Goal: Task Accomplishment & Management: Complete application form

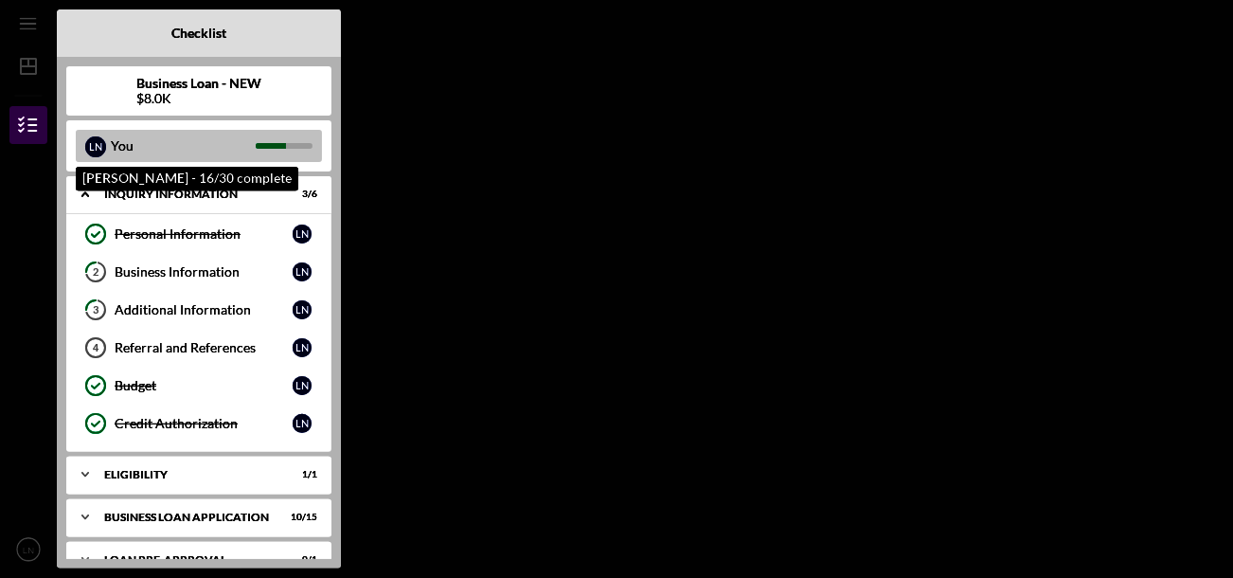
click at [171, 150] on div "You" at bounding box center [183, 146] width 145 height 32
click at [154, 142] on div "You" at bounding box center [183, 146] width 145 height 32
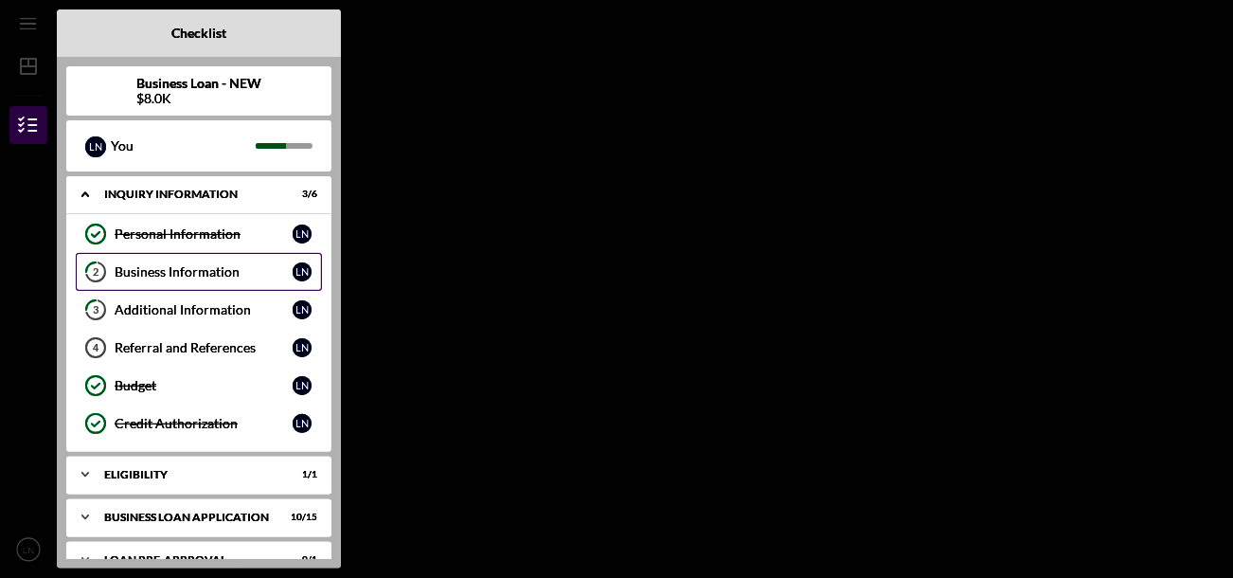
click at [254, 264] on div "Business Information" at bounding box center [204, 271] width 178 height 15
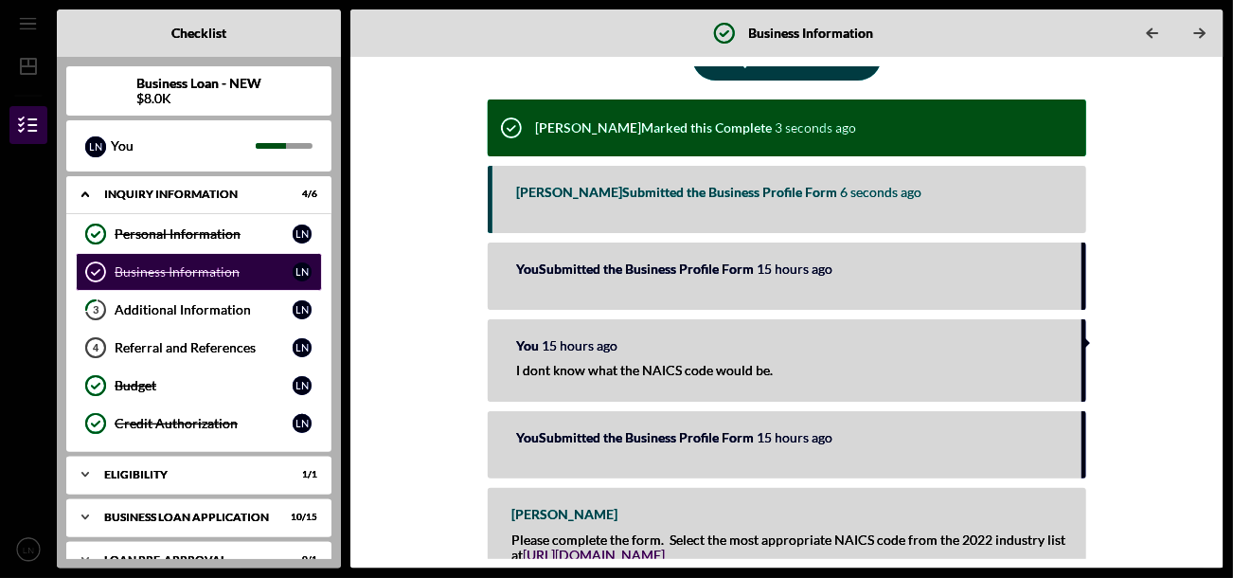
scroll to position [212, 0]
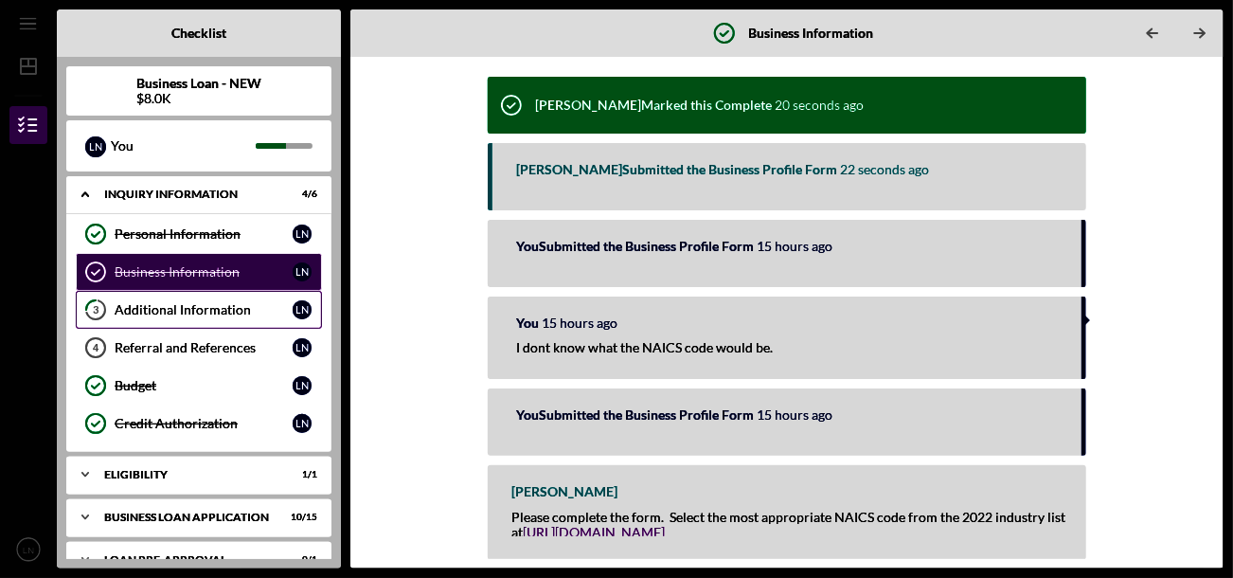
click at [174, 314] on div "Additional Information" at bounding box center [204, 309] width 178 height 15
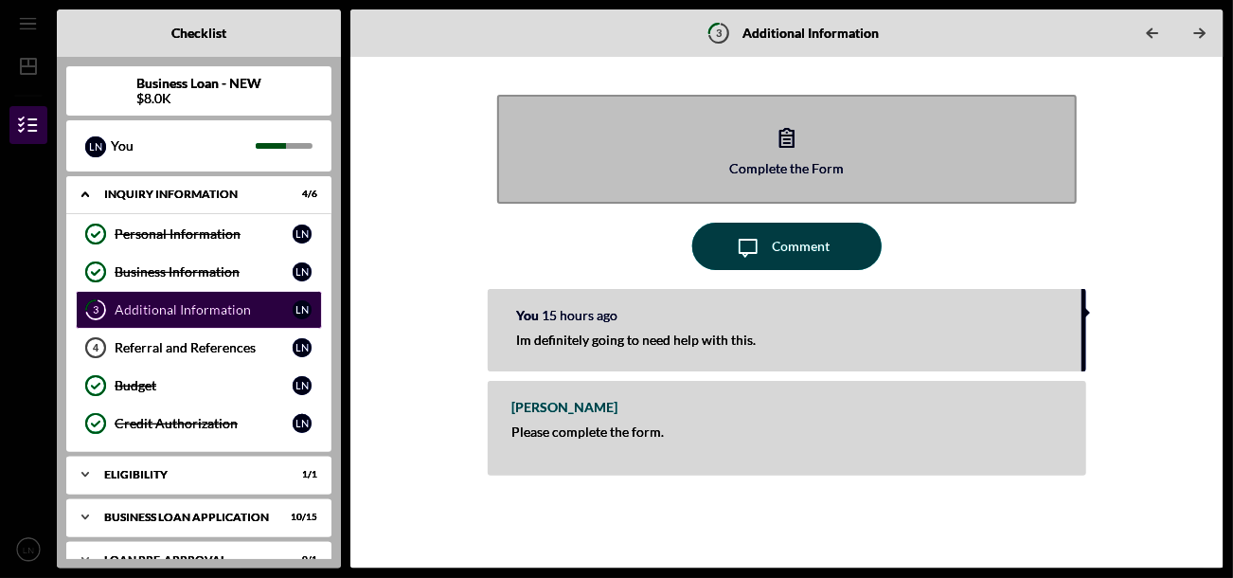
click at [791, 153] on icon "button" at bounding box center [787, 137] width 47 height 47
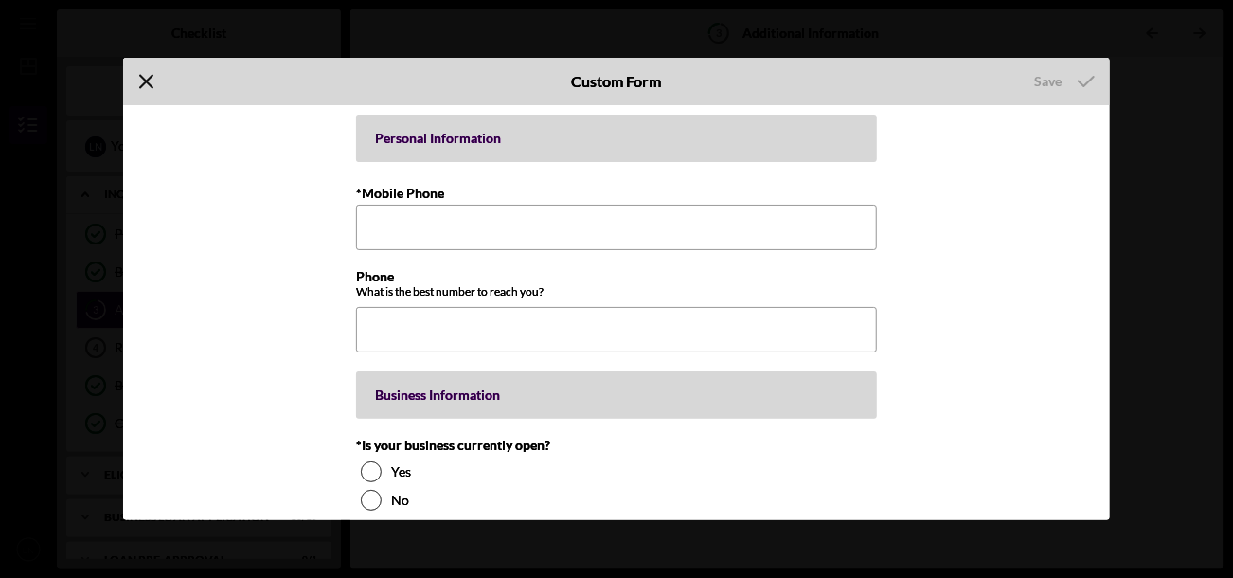
click at [145, 76] on icon "Icon/Menu Close" at bounding box center [146, 81] width 47 height 47
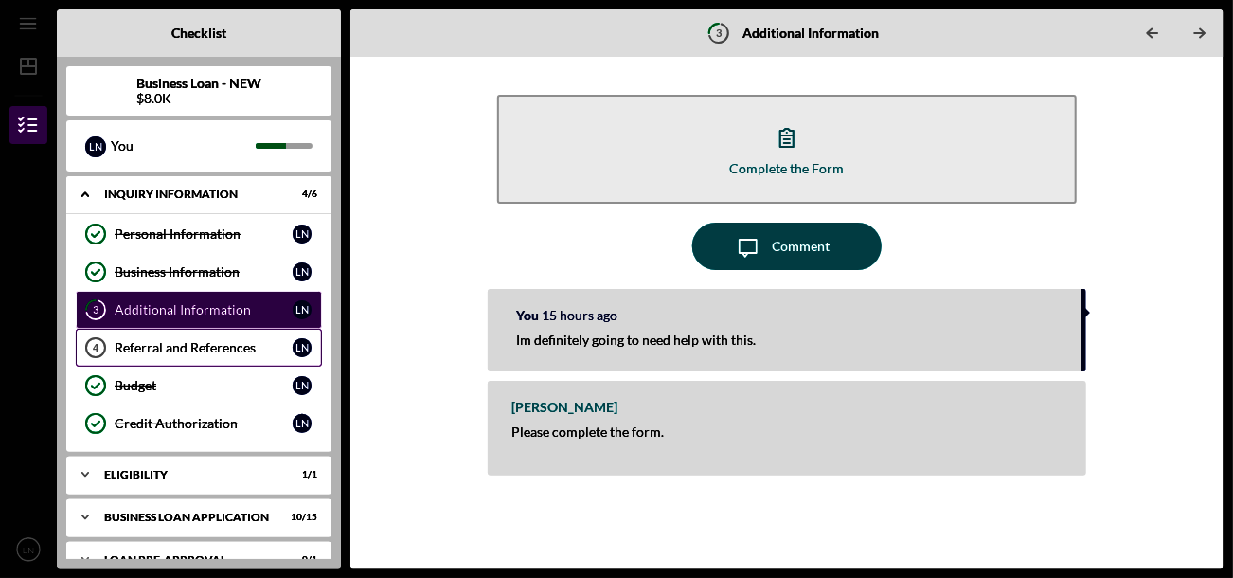
click at [195, 336] on link "Referral and References 4 Referral and References L N" at bounding box center [199, 348] width 246 height 38
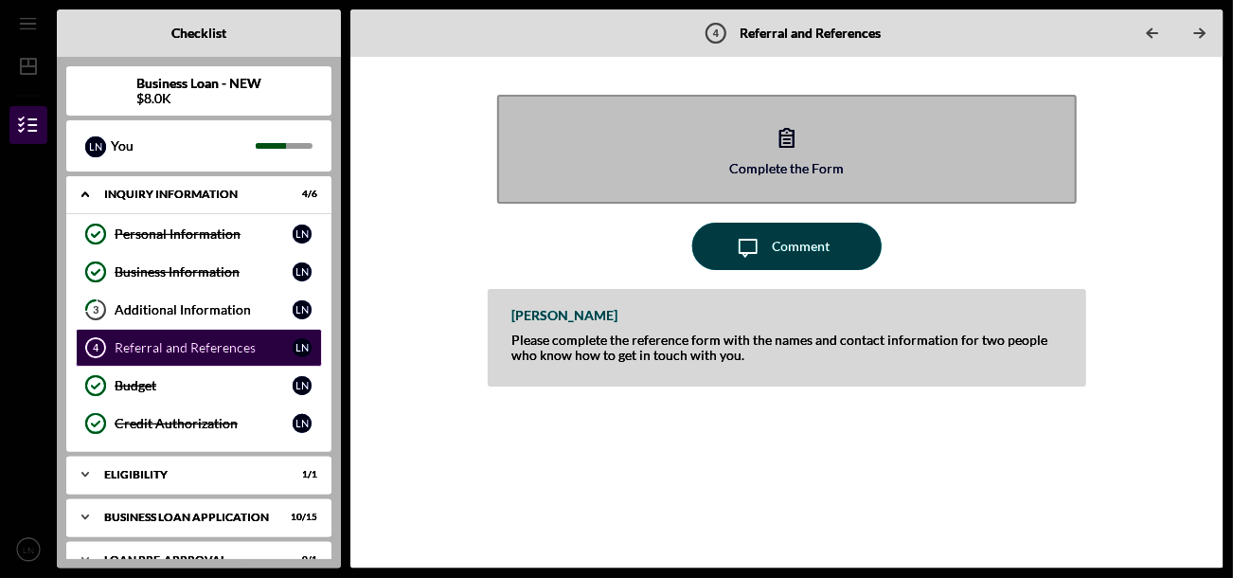
click at [789, 142] on icon "button" at bounding box center [787, 138] width 13 height 18
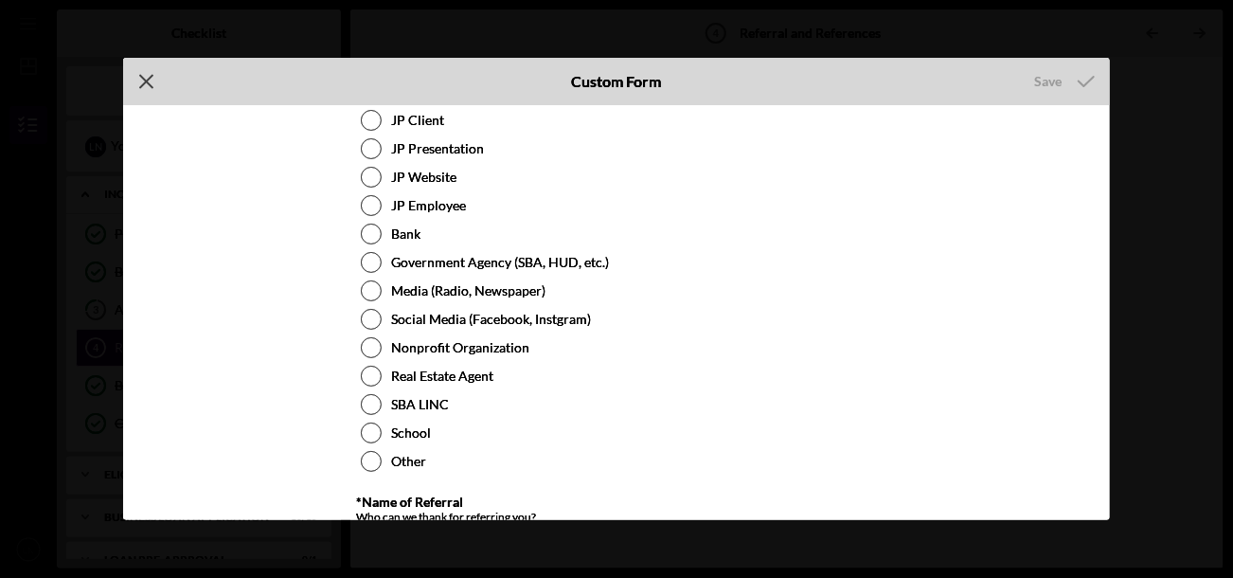
scroll to position [18, 0]
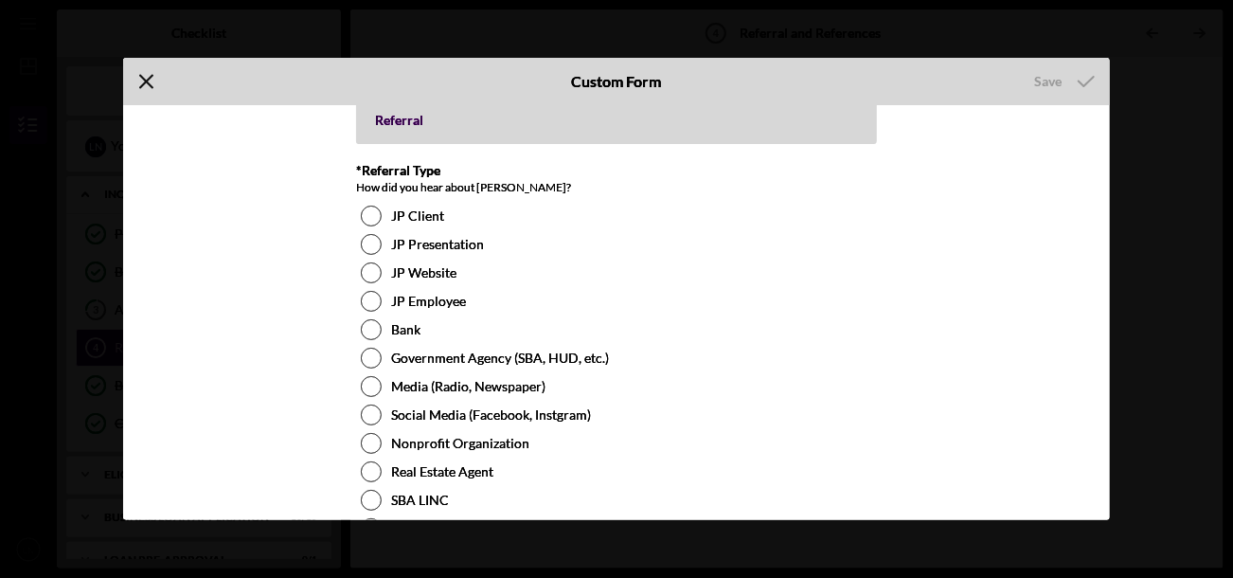
click at [147, 79] on icon "Icon/Menu Close" at bounding box center [146, 81] width 47 height 47
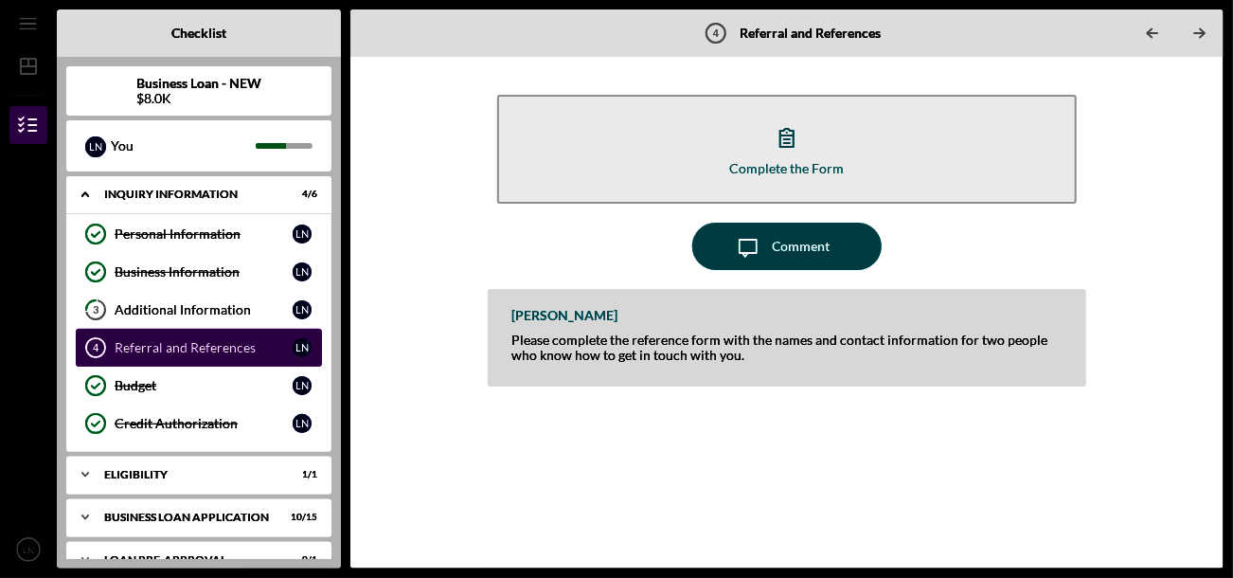
click at [210, 348] on div "Referral and References" at bounding box center [204, 347] width 178 height 15
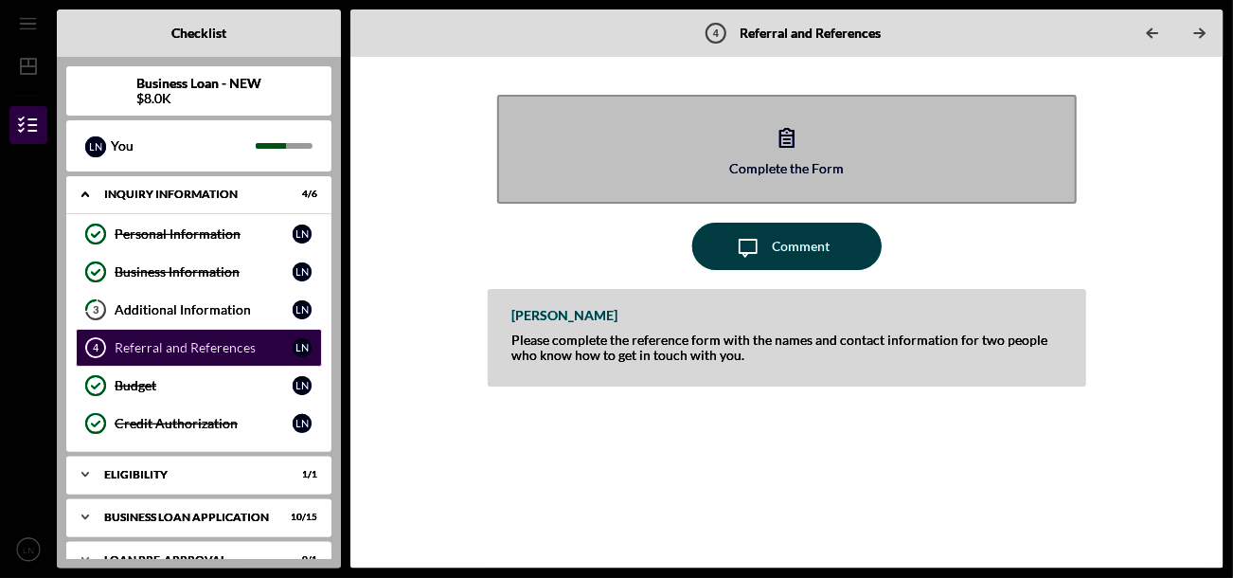
click at [793, 145] on icon "button" at bounding box center [787, 138] width 13 height 18
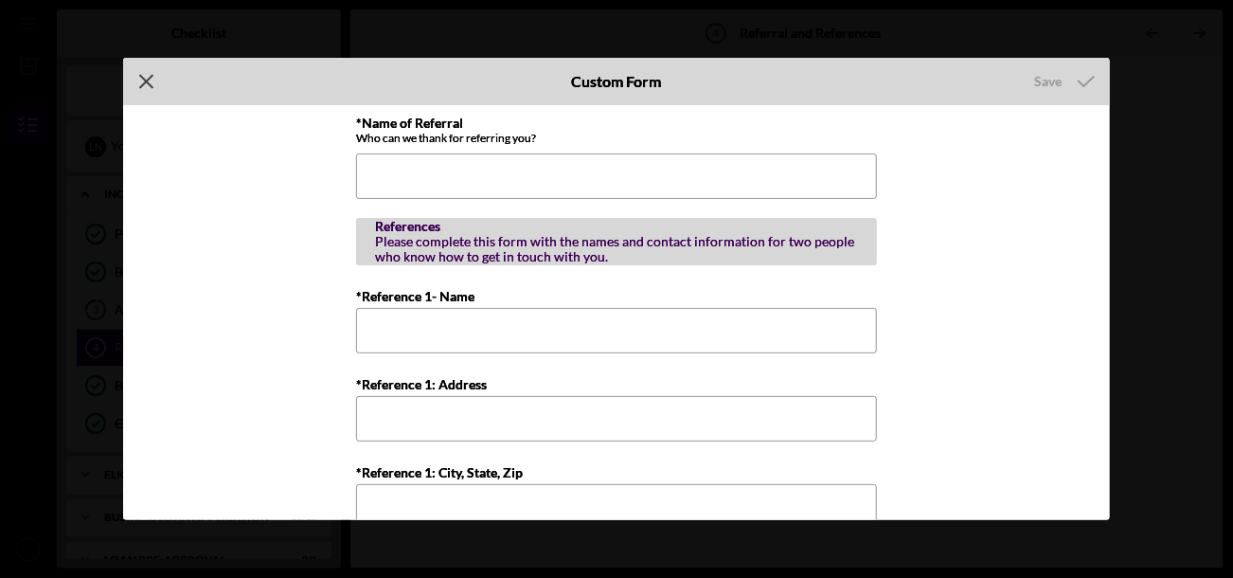
scroll to position [586, 0]
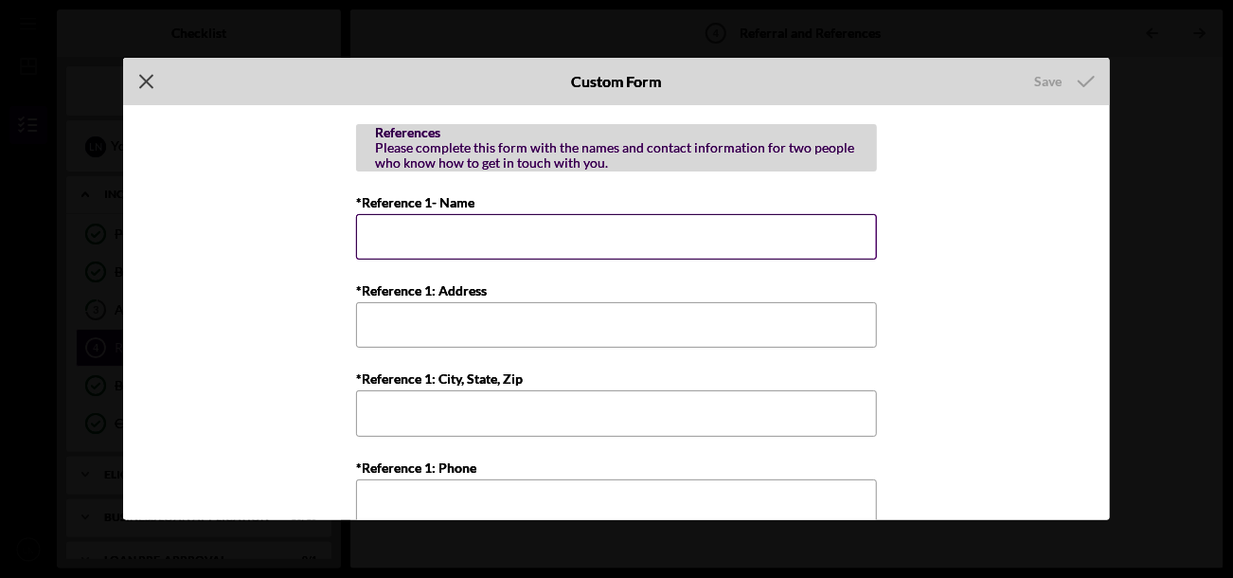
click at [719, 234] on input "*Reference 1- Name" at bounding box center [616, 236] width 521 height 45
type input "[PERSON_NAME]"
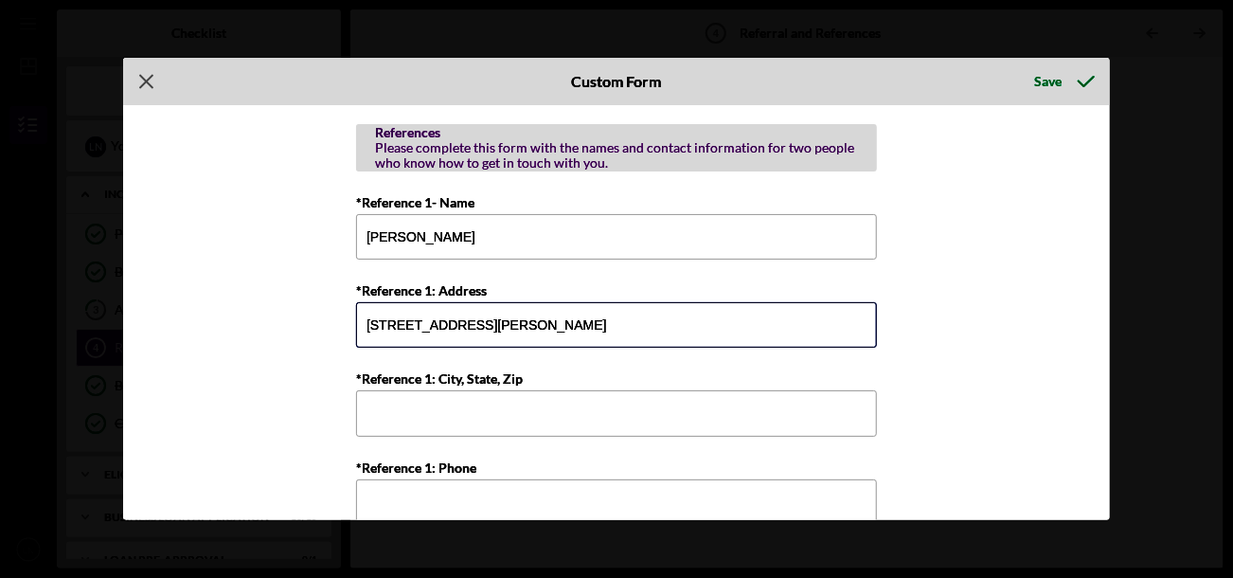
type input "[STREET_ADDRESS][PERSON_NAME]"
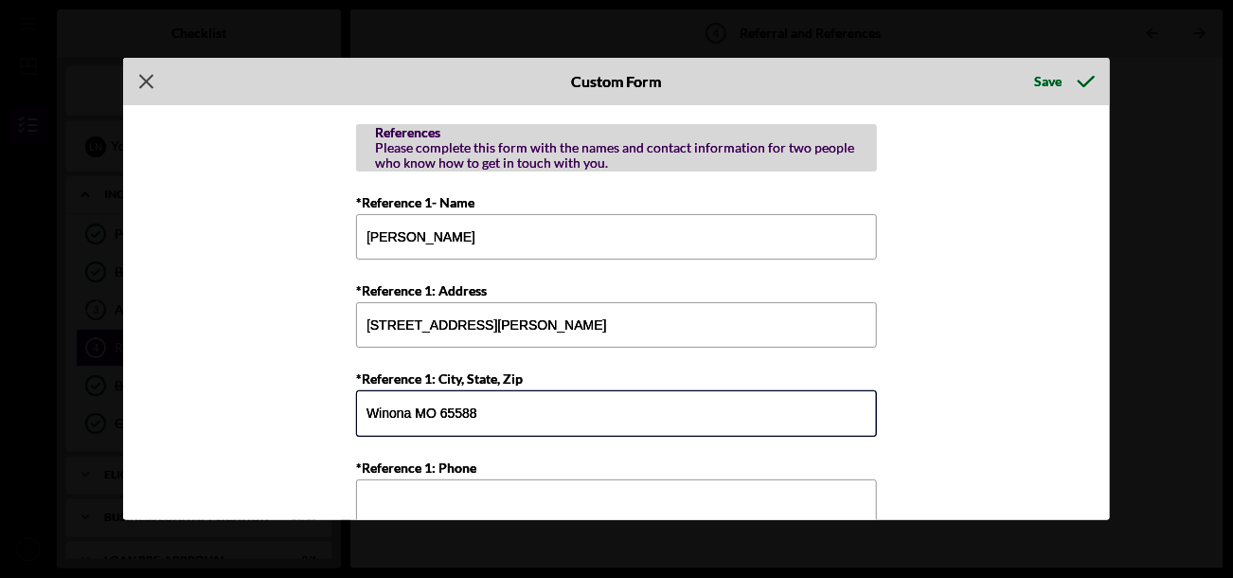
type input "Winona MO 65588"
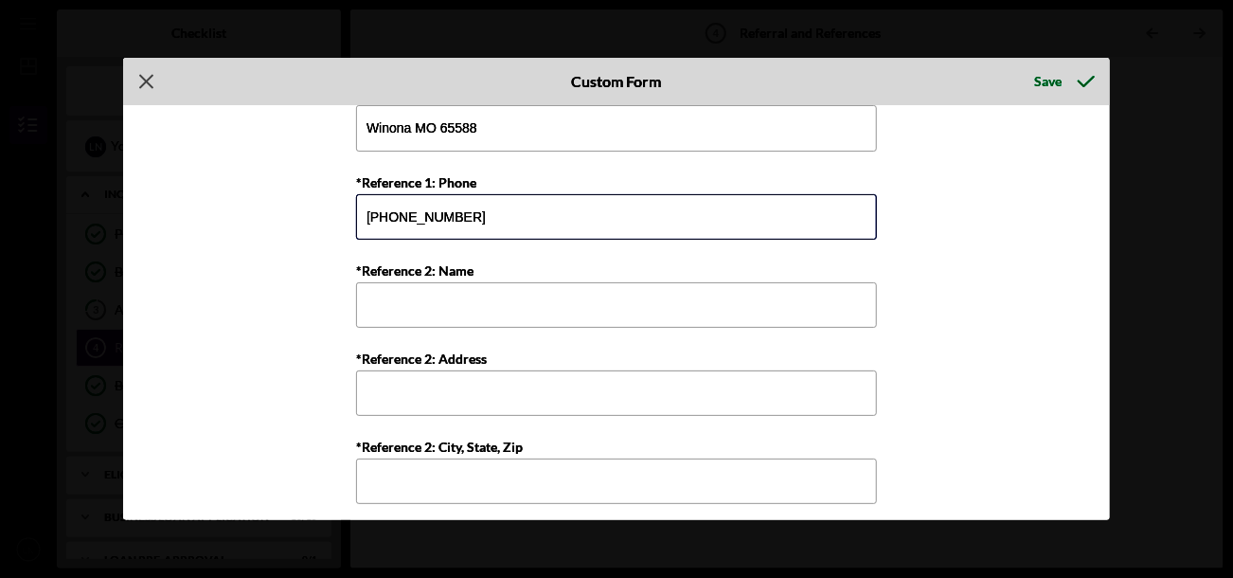
scroll to position [965, 0]
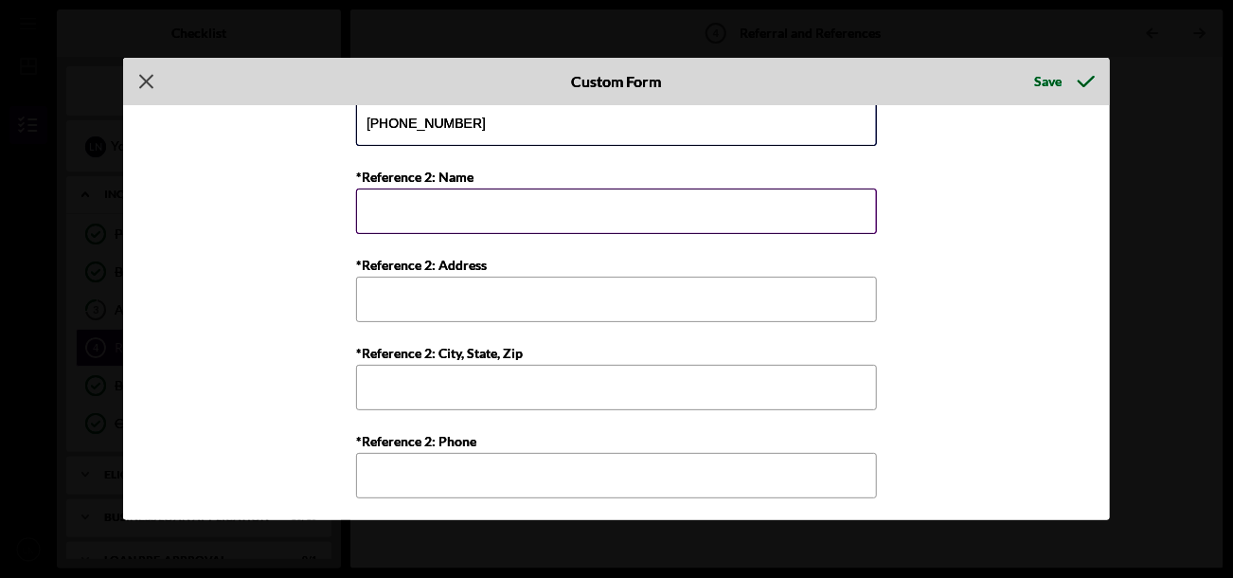
type input "[PHONE_NUMBER]"
click at [836, 207] on input "*Reference 2: Name" at bounding box center [616, 211] width 521 height 45
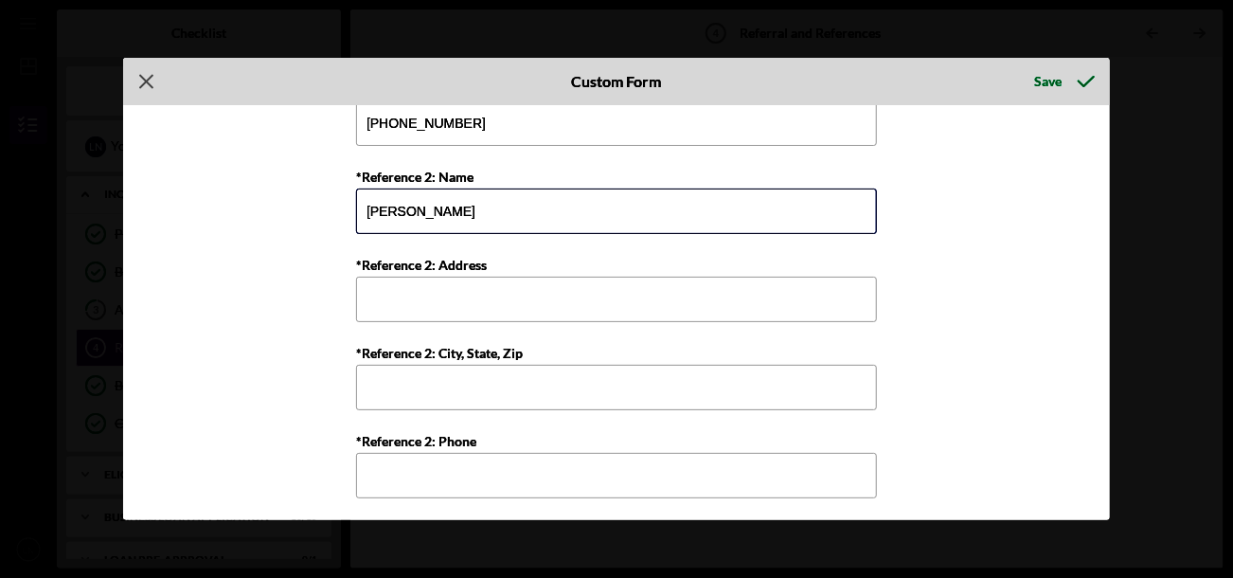
type input "[PERSON_NAME]"
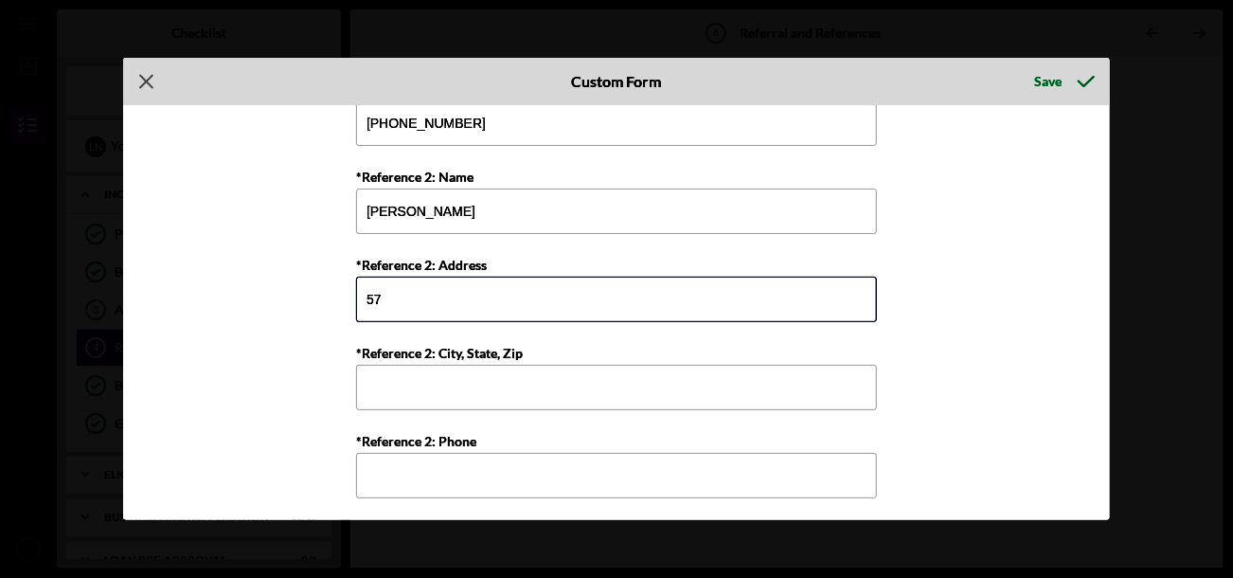
type input "5"
type input "[STREET_ADDRESS]"
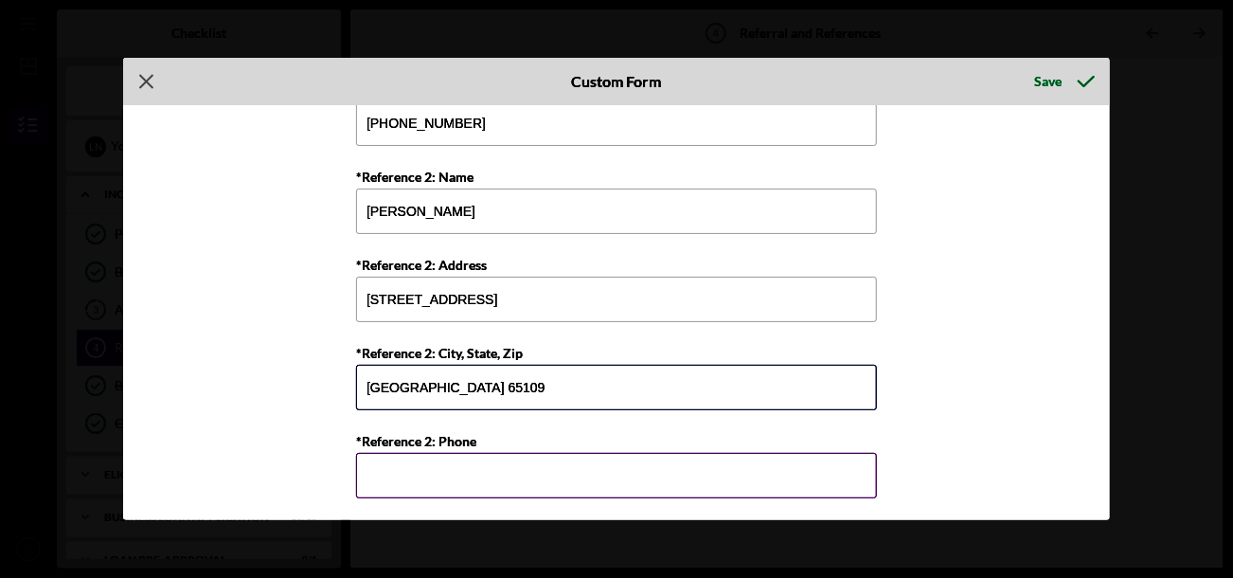
type input "[GEOGRAPHIC_DATA] 65109"
click at [781, 477] on input "*Reference 2: Phone" at bounding box center [616, 475] width 521 height 45
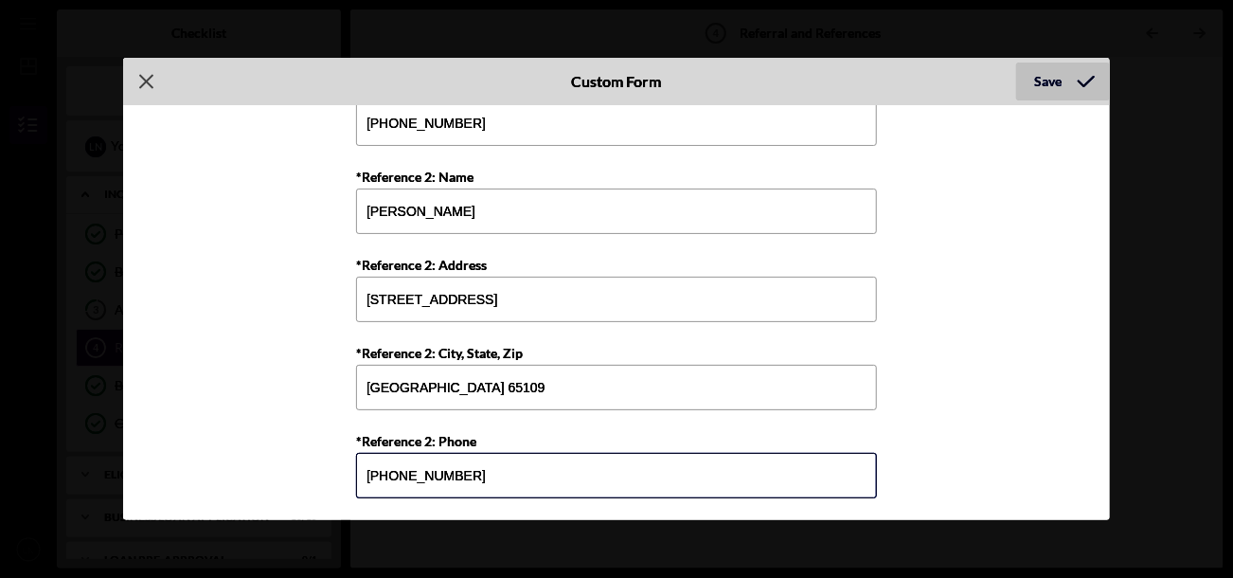
type input "[PHONE_NUMBER]"
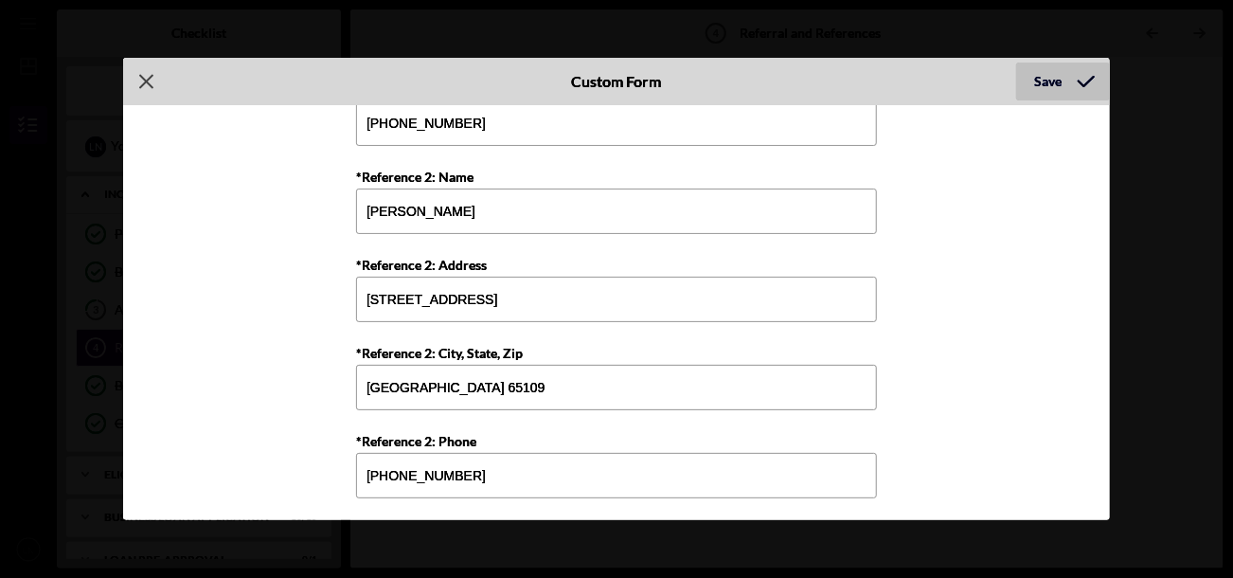
click at [1044, 70] on div "Save" at bounding box center [1048, 82] width 27 height 38
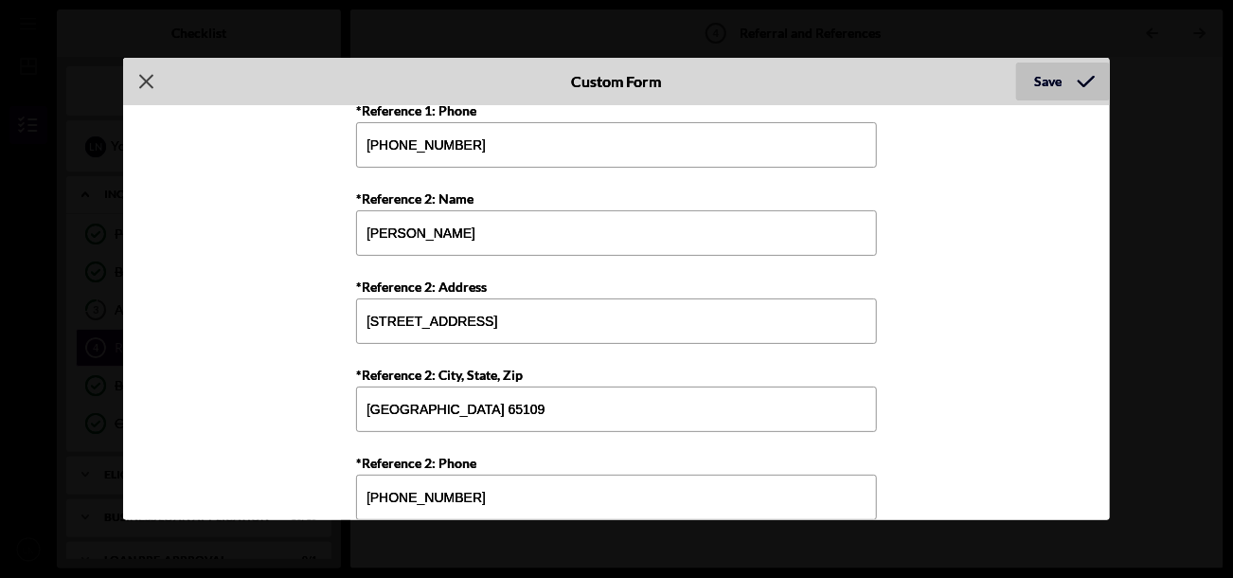
scroll to position [987, 0]
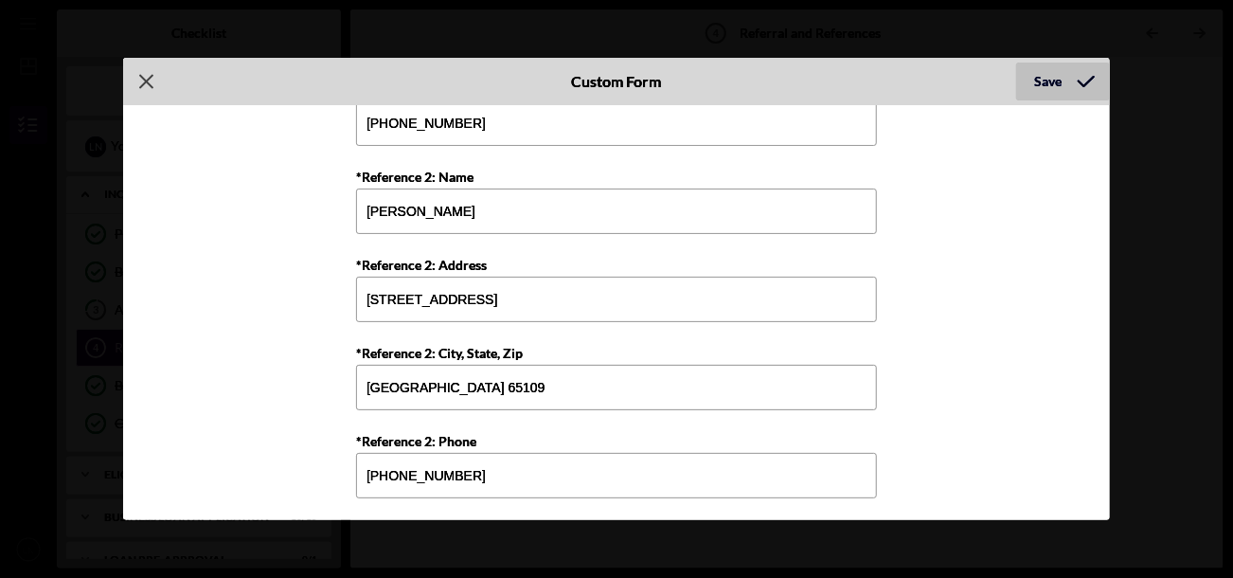
click at [1052, 82] on div "Save" at bounding box center [1048, 82] width 27 height 38
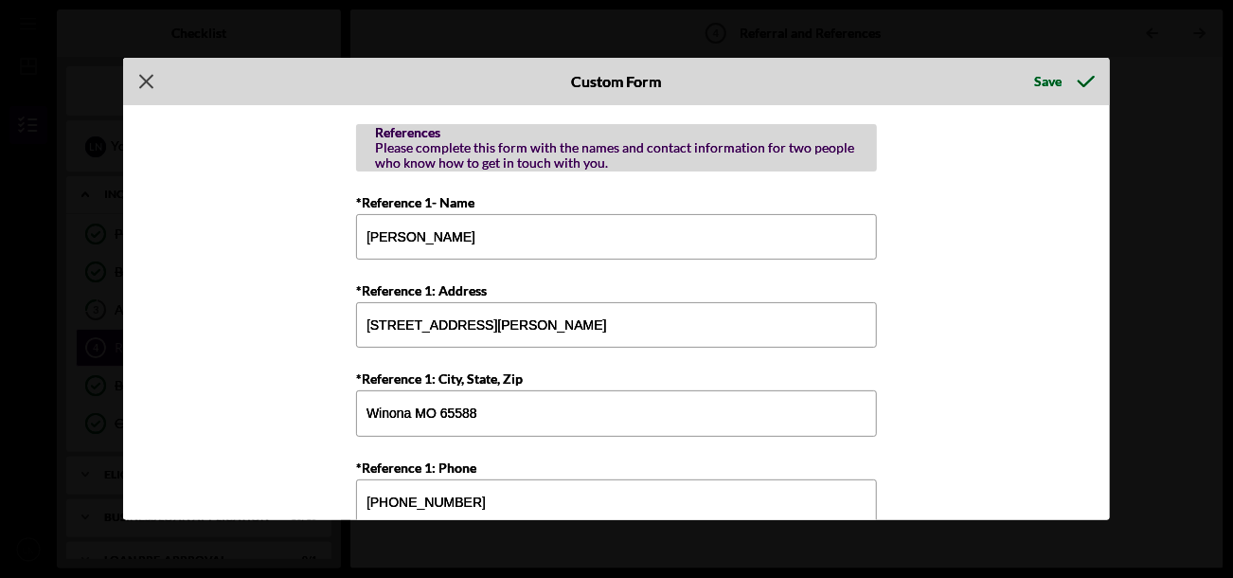
scroll to position [514, 0]
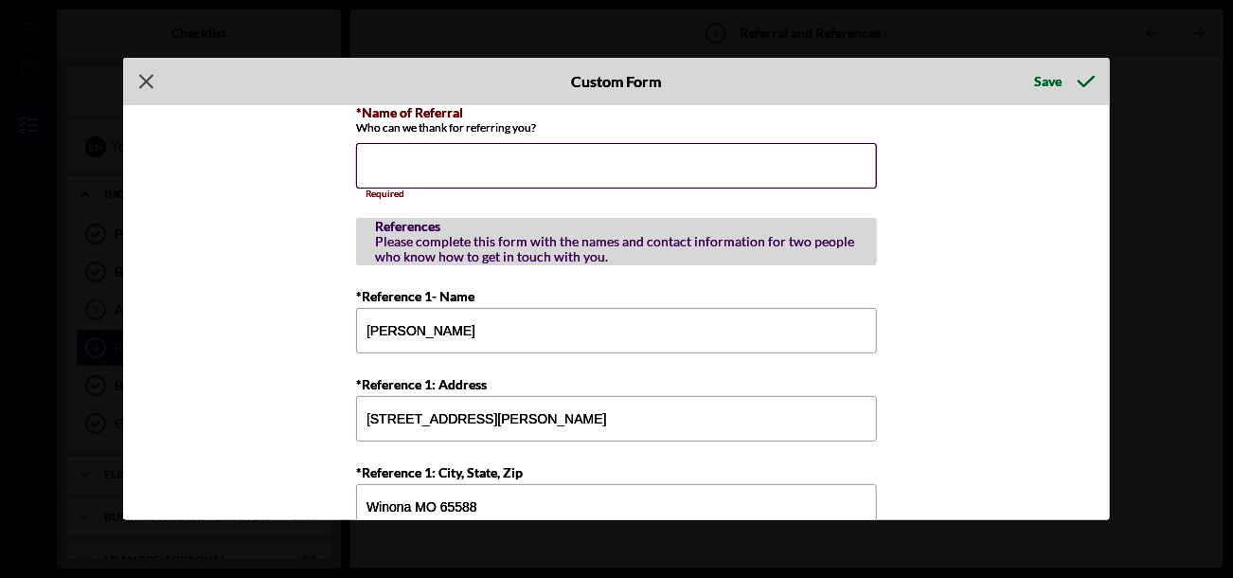
click at [825, 158] on input "*Name of Referral" at bounding box center [616, 165] width 521 height 45
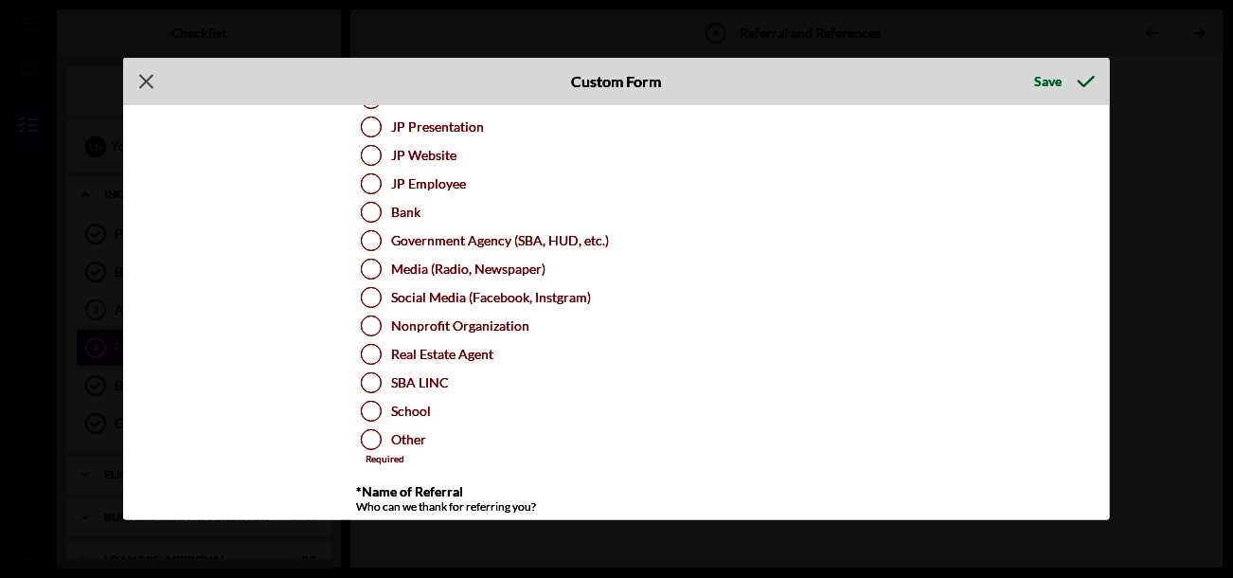
scroll to position [229, 0]
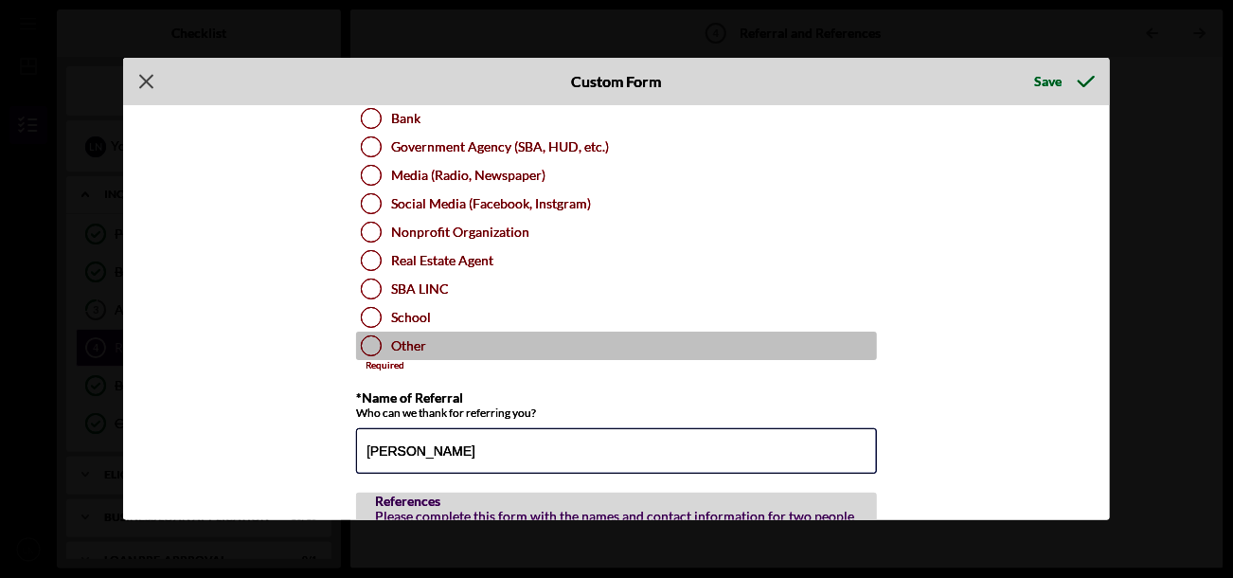
type input "[PERSON_NAME]"
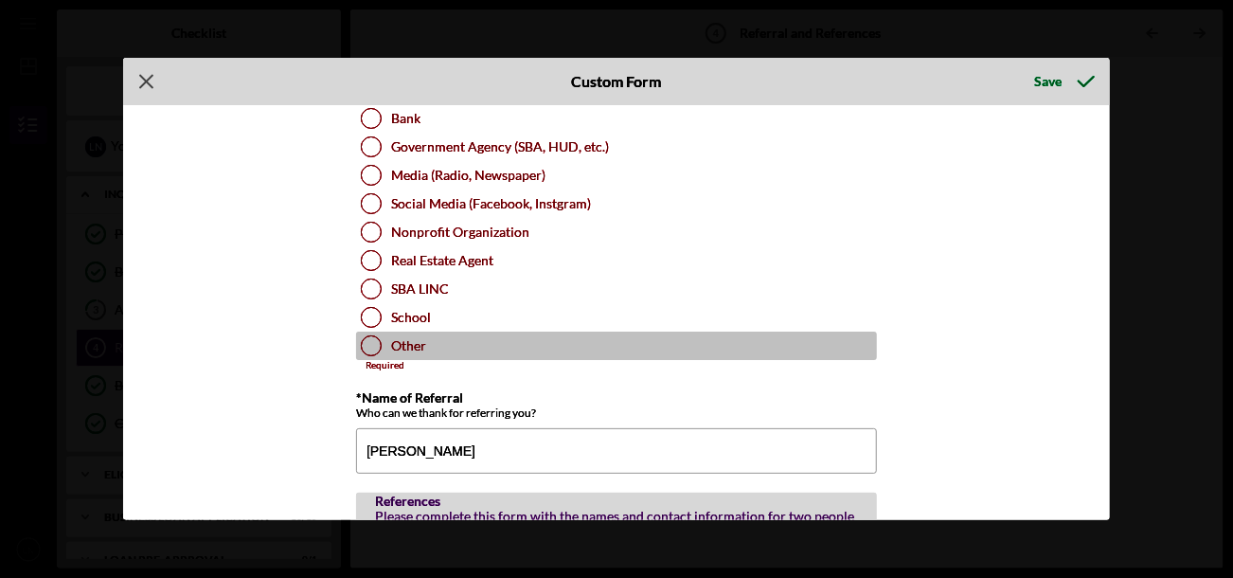
click at [363, 346] on div at bounding box center [371, 345] width 21 height 21
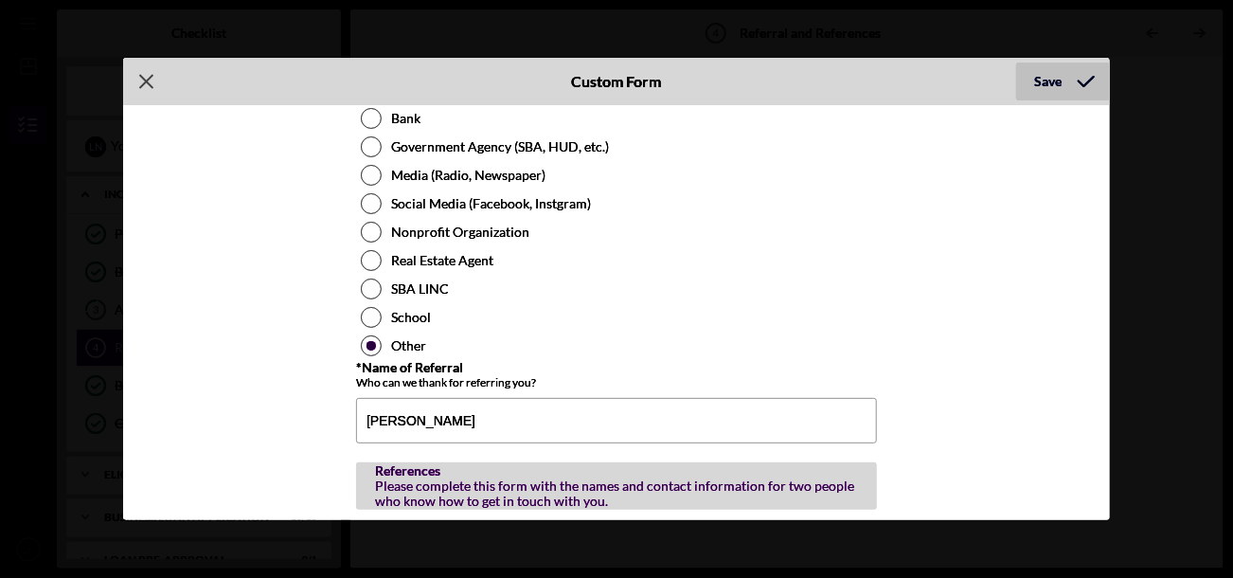
click at [1055, 78] on div "Save" at bounding box center [1048, 82] width 27 height 38
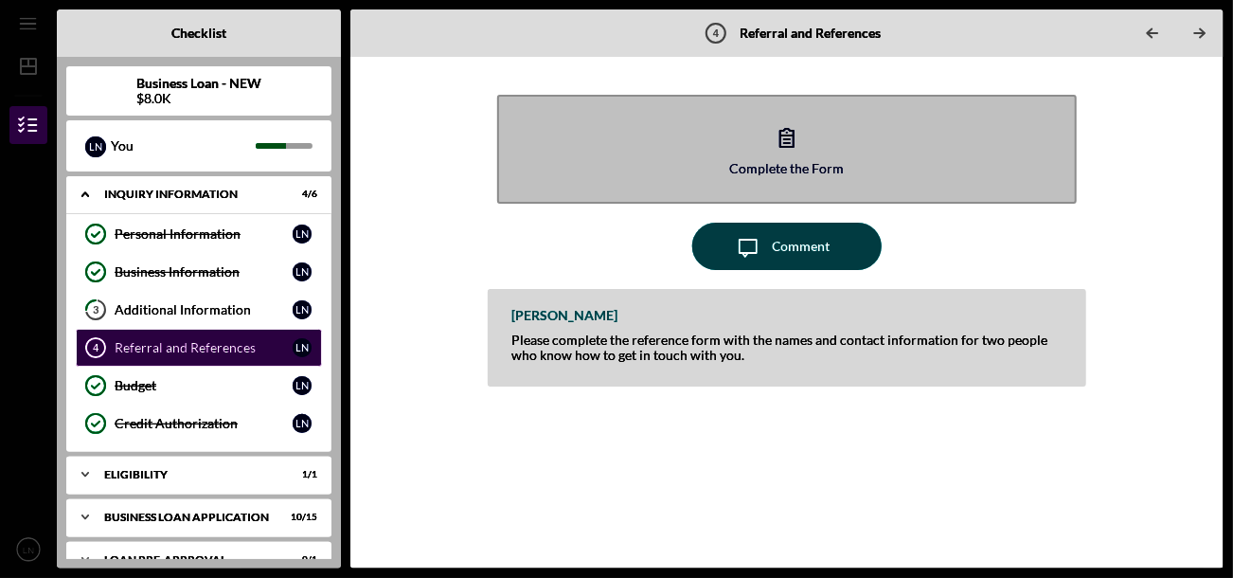
click at [782, 150] on icon "button" at bounding box center [787, 137] width 47 height 47
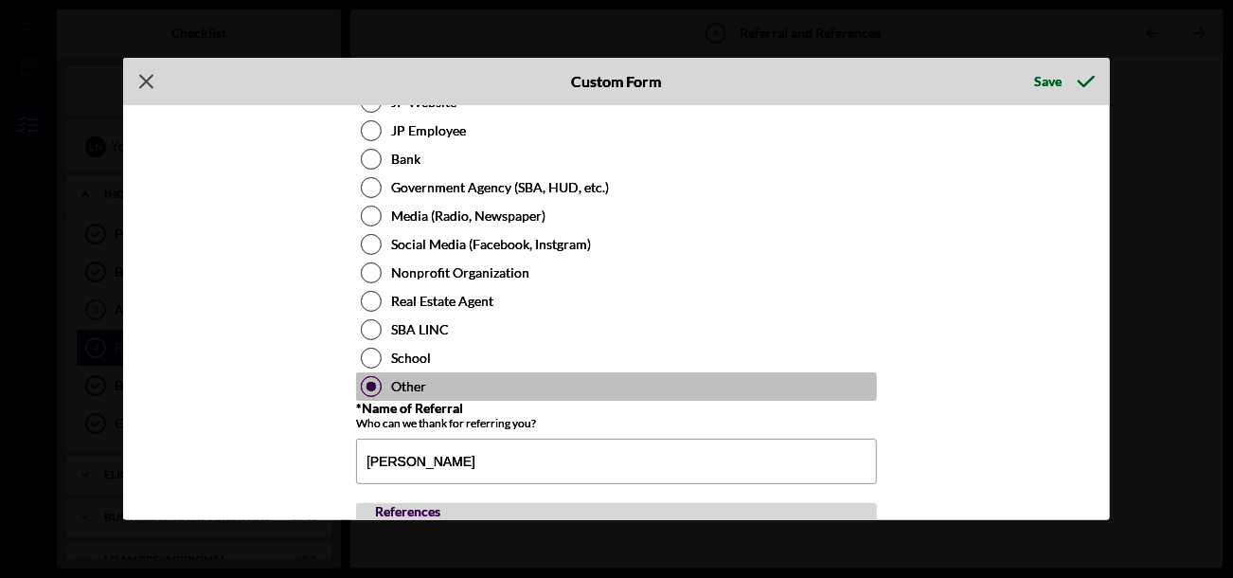
scroll to position [94, 0]
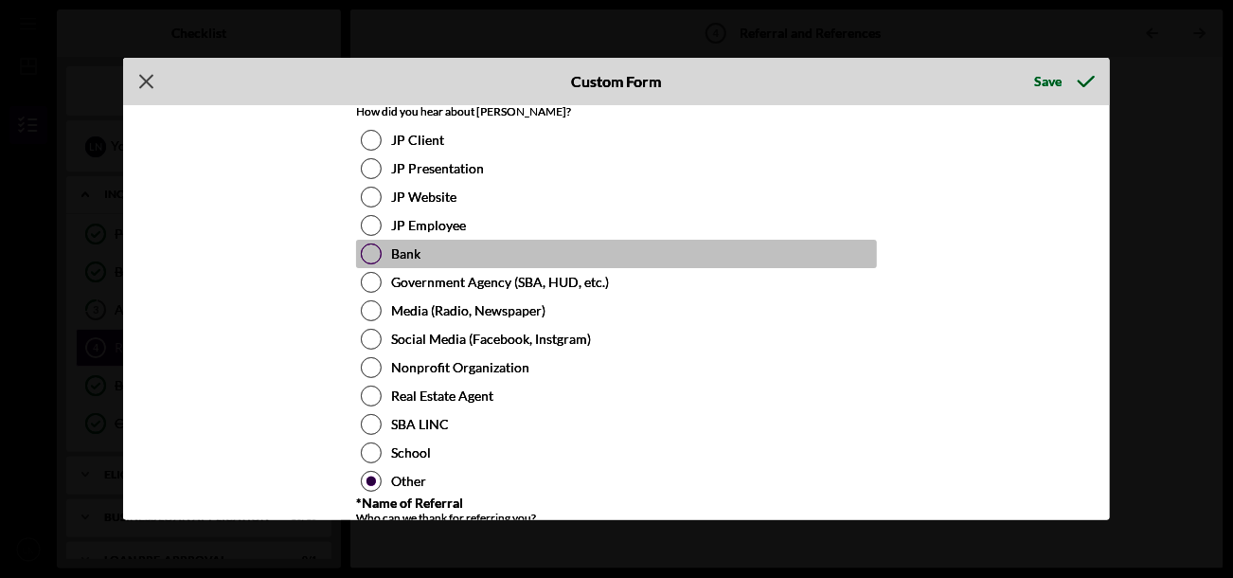
click at [361, 248] on div at bounding box center [371, 253] width 21 height 21
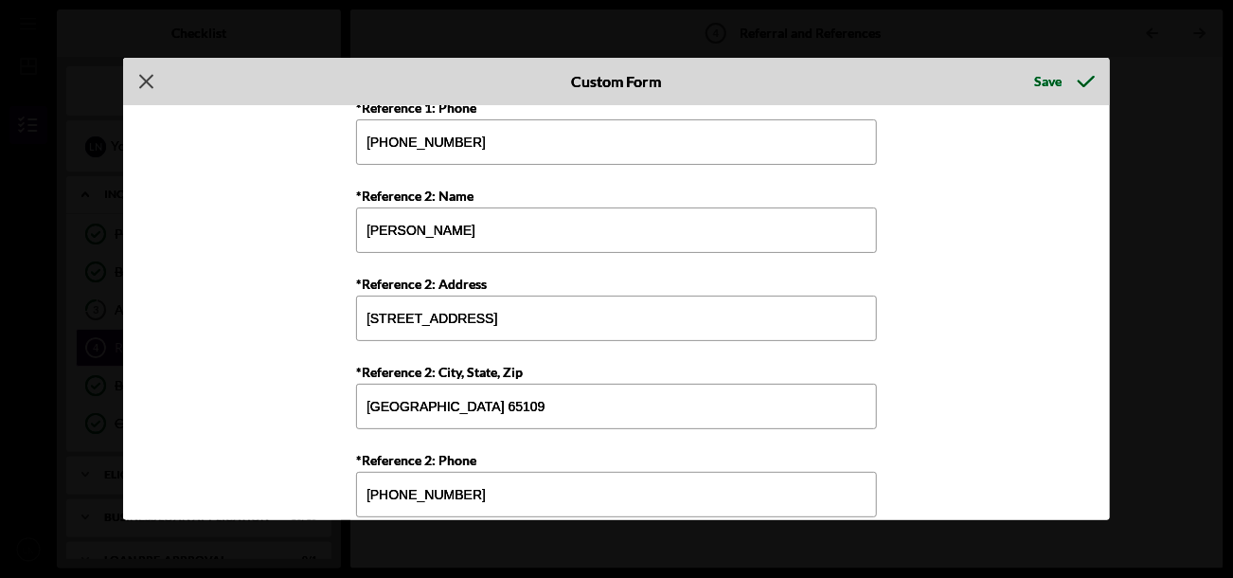
scroll to position [965, 0]
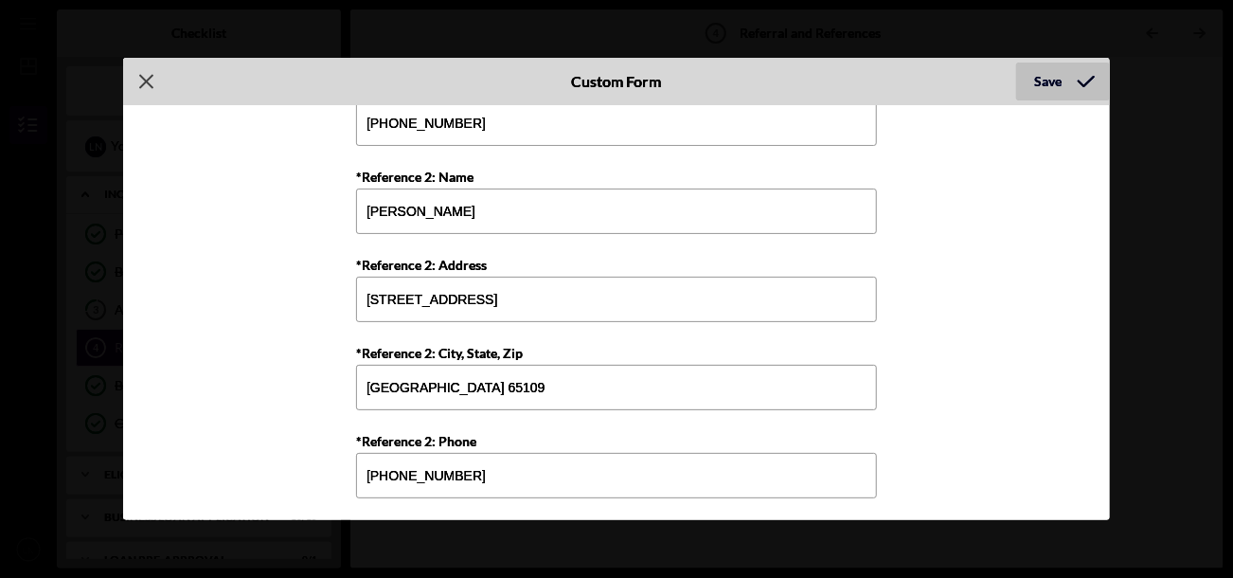
click at [1036, 78] on div "Save" at bounding box center [1048, 82] width 27 height 38
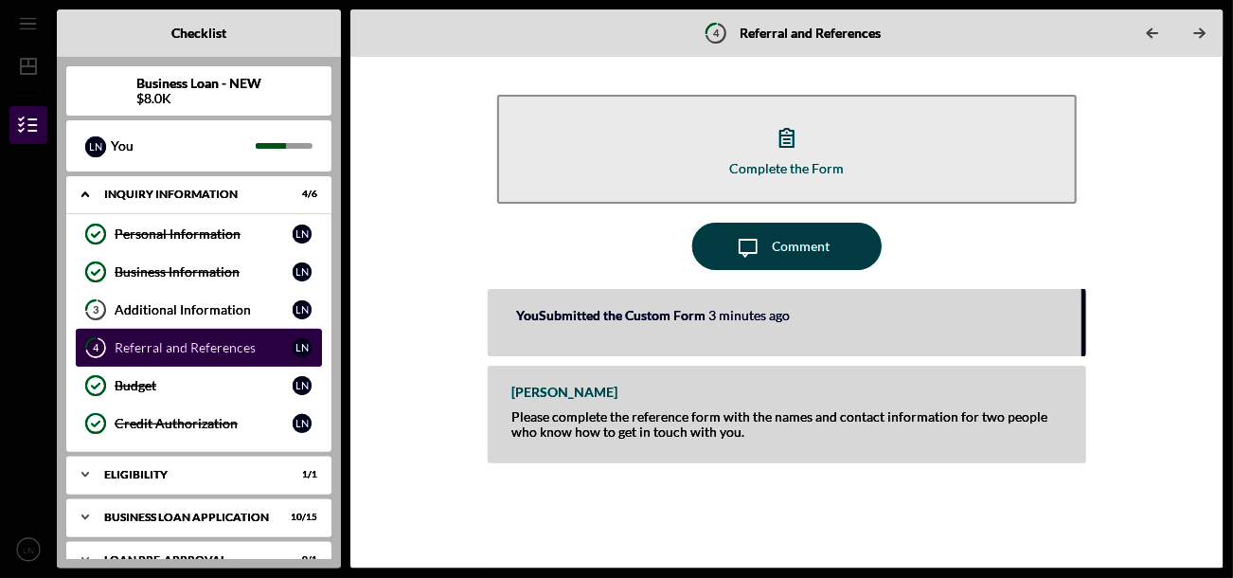
scroll to position [111, 0]
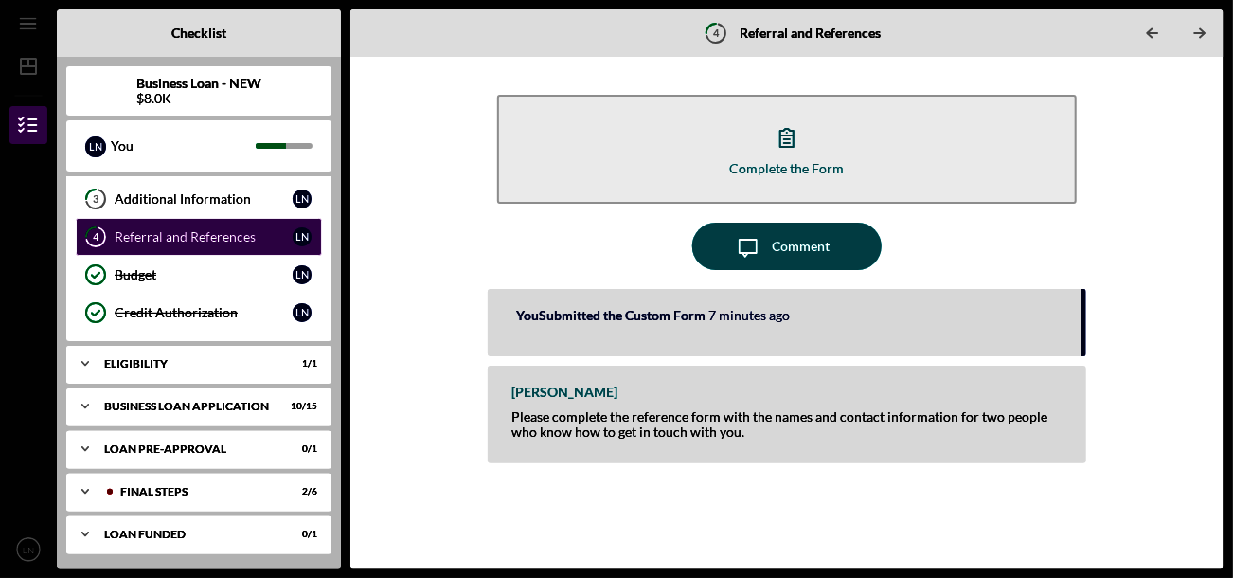
click at [21, 441] on div at bounding box center [28, 433] width 38 height 193
click at [87, 490] on polyline at bounding box center [85, 492] width 6 height 4
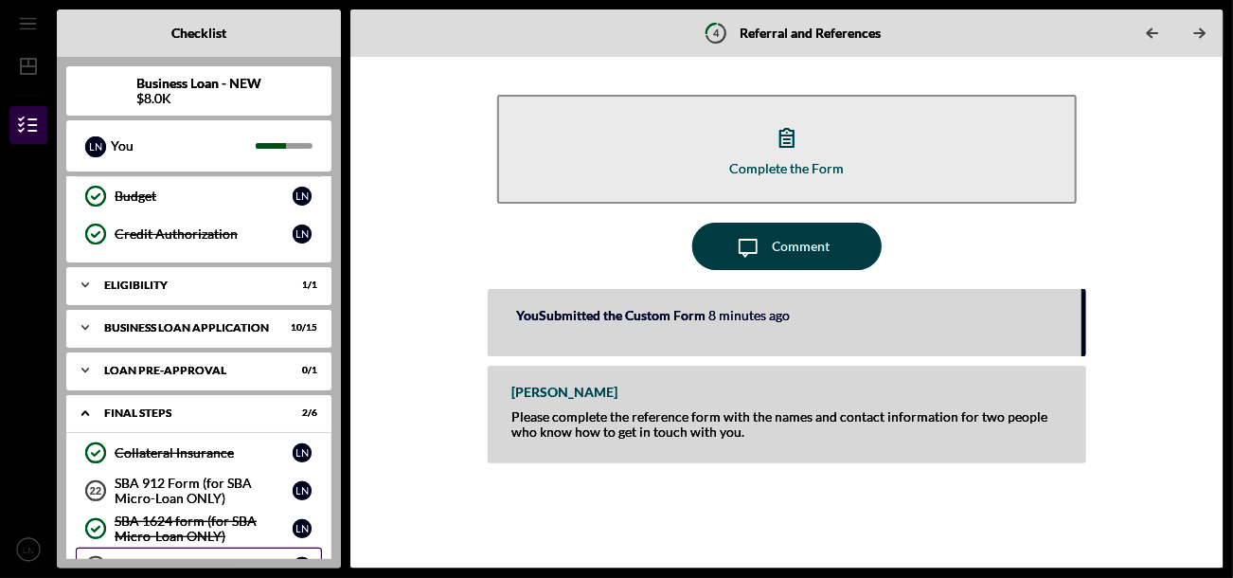
scroll to position [345, 0]
